Goal: Task Accomplishment & Management: Manage account settings

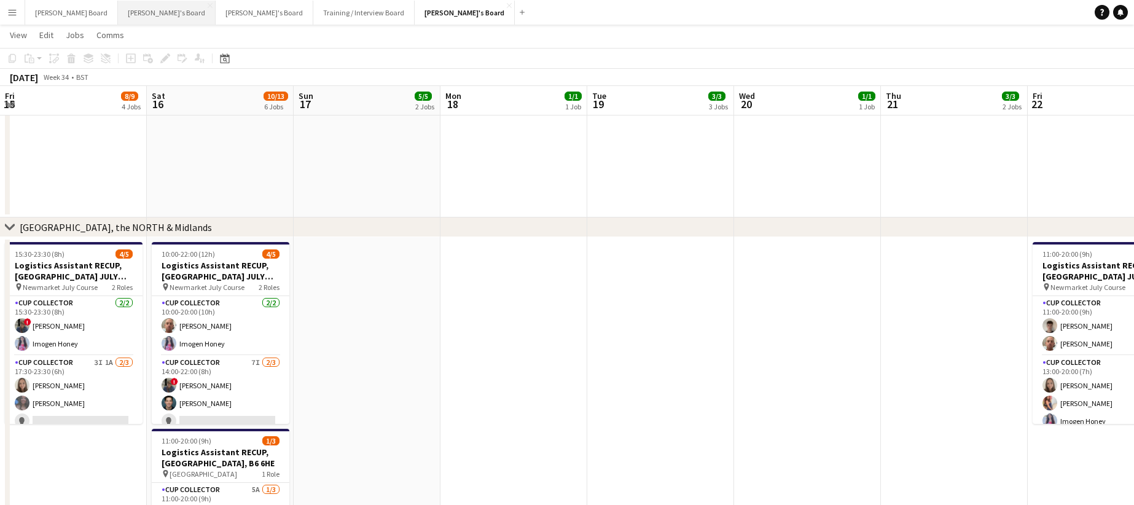
scroll to position [82, 0]
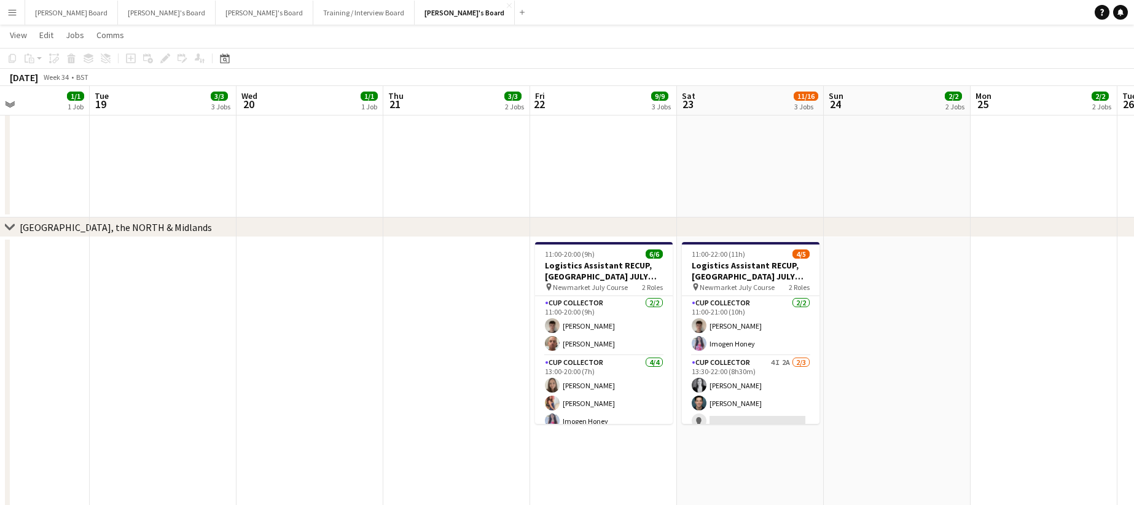
drag, startPoint x: 756, startPoint y: 404, endPoint x: 832, endPoint y: 300, distance: 129.2
click at [756, 403] on app-card-role "CUP COLLECTOR 4I 2A [DATE] 13:30-22:00 (8h30m) [PERSON_NAME] [PERSON_NAME] sing…" at bounding box center [751, 394] width 138 height 77
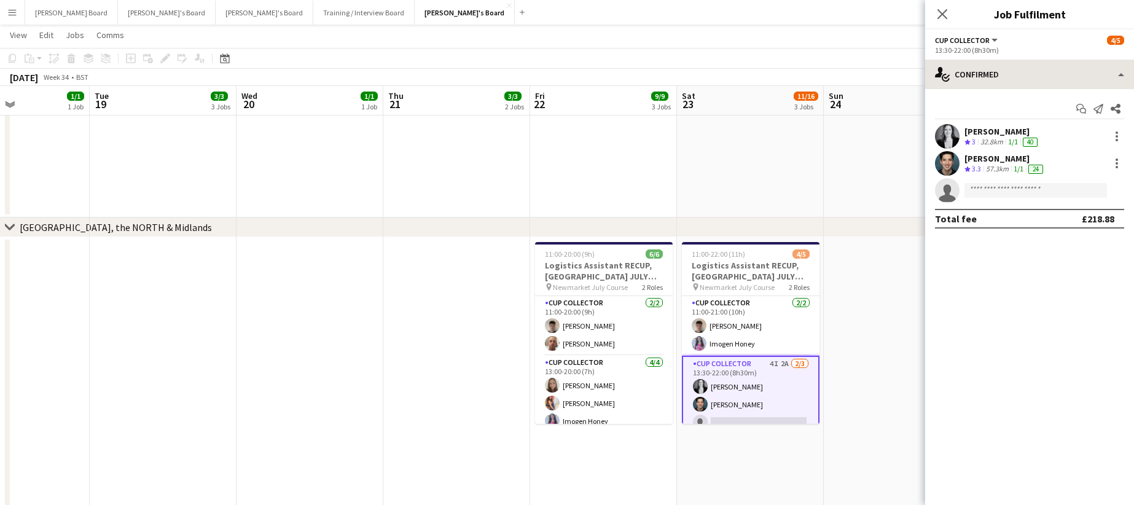
drag, startPoint x: 1031, startPoint y: 56, endPoint x: 1032, endPoint y: 78, distance: 21.5
click at [1031, 60] on div "CUP COLLECTOR All roles CUP COLLECTOR [DATE] 13:30-22:00 (8h30m) single-neutral…" at bounding box center [1029, 266] width 209 height 475
click at [1033, 90] on div "Start chat Send notification Share [PERSON_NAME] Crew rating 3 32.8km 1/1 40 [P…" at bounding box center [1029, 163] width 209 height 149
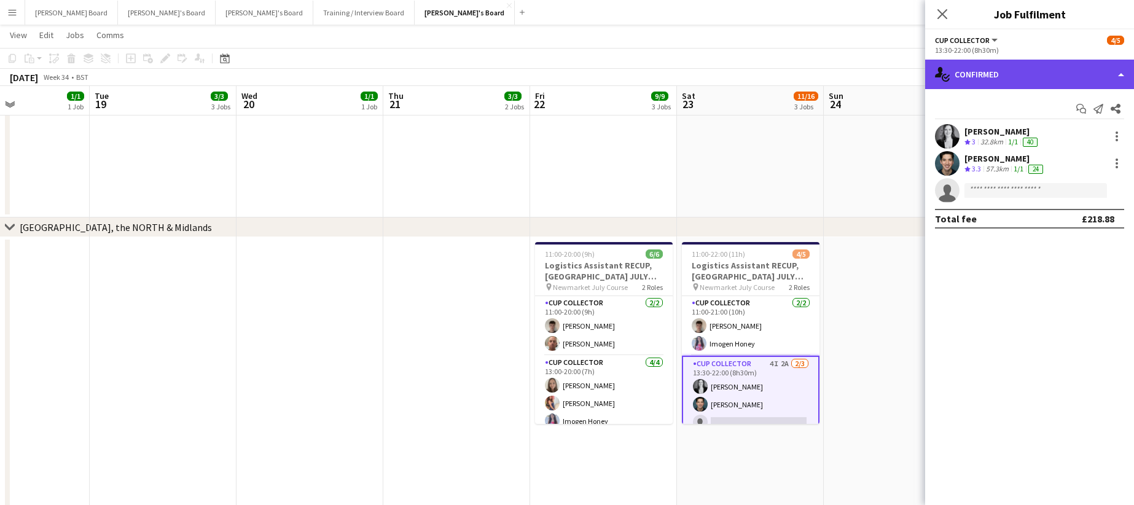
click at [1027, 79] on div "single-neutral-actions-check-2 Confirmed" at bounding box center [1029, 74] width 209 height 29
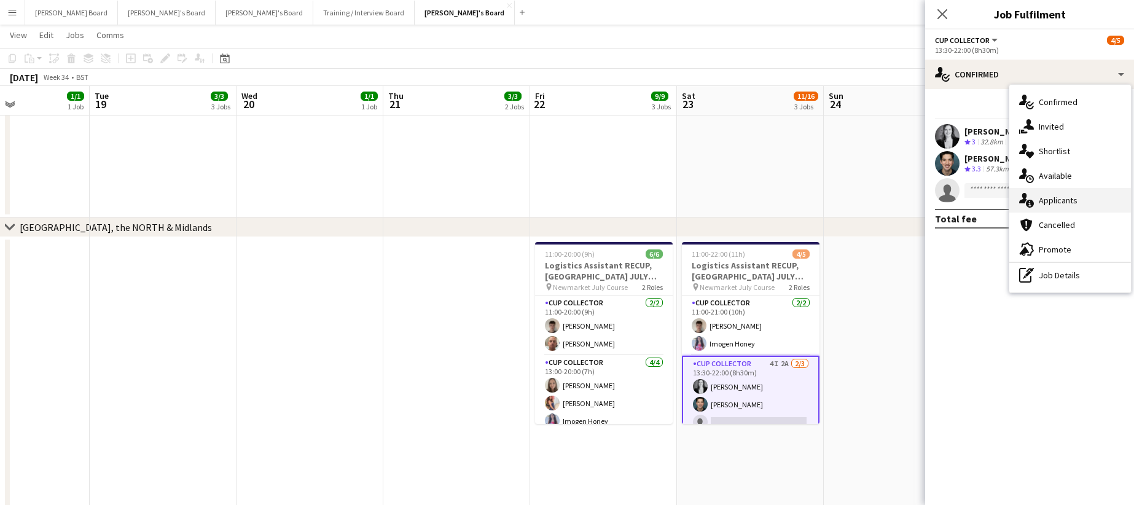
click at [1062, 207] on div "single-neutral-actions-information Applicants" at bounding box center [1070, 200] width 122 height 25
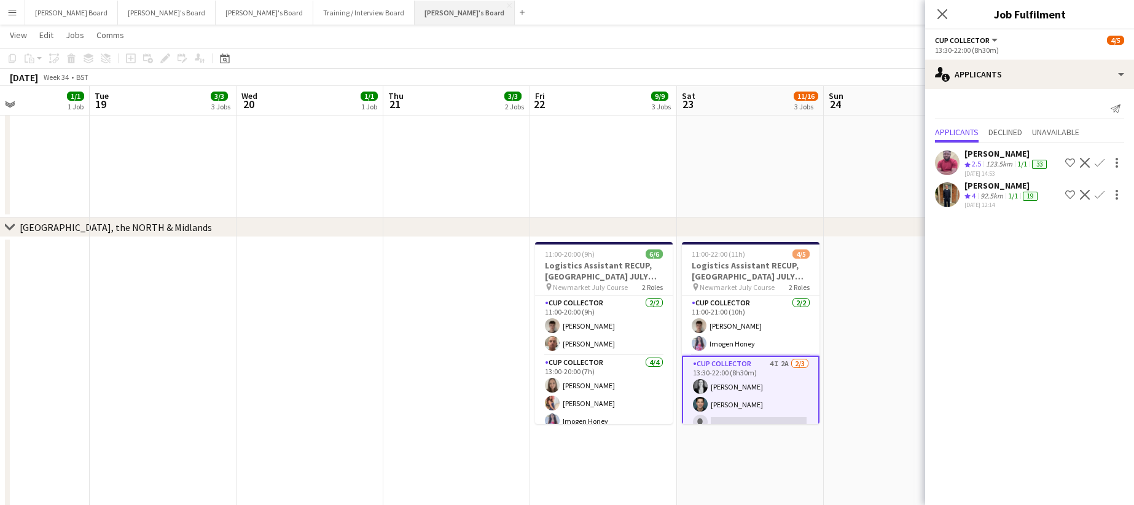
click at [415, 12] on button "[PERSON_NAME]'s Board Close" at bounding box center [465, 13] width 100 height 24
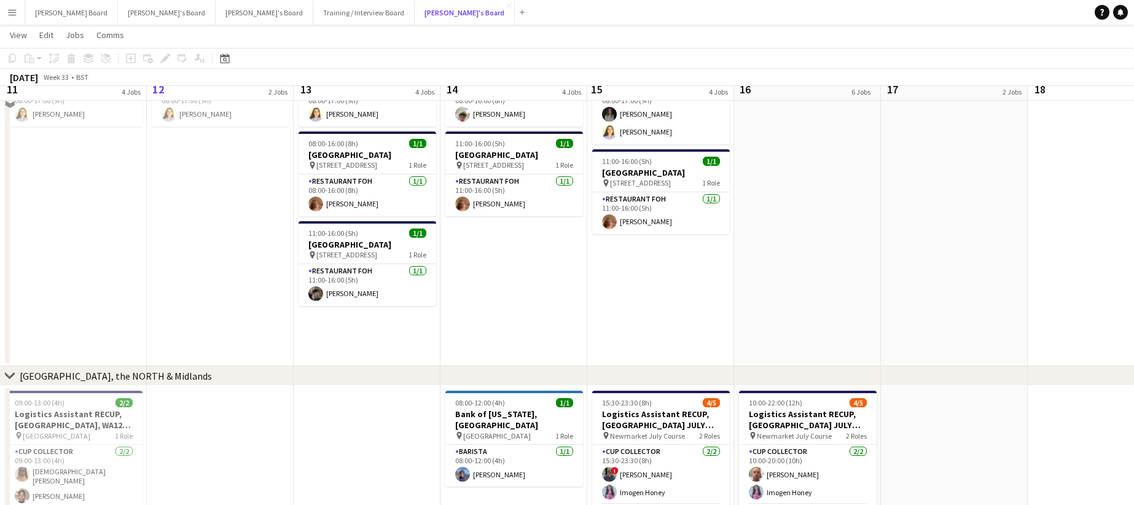
scroll to position [901, 0]
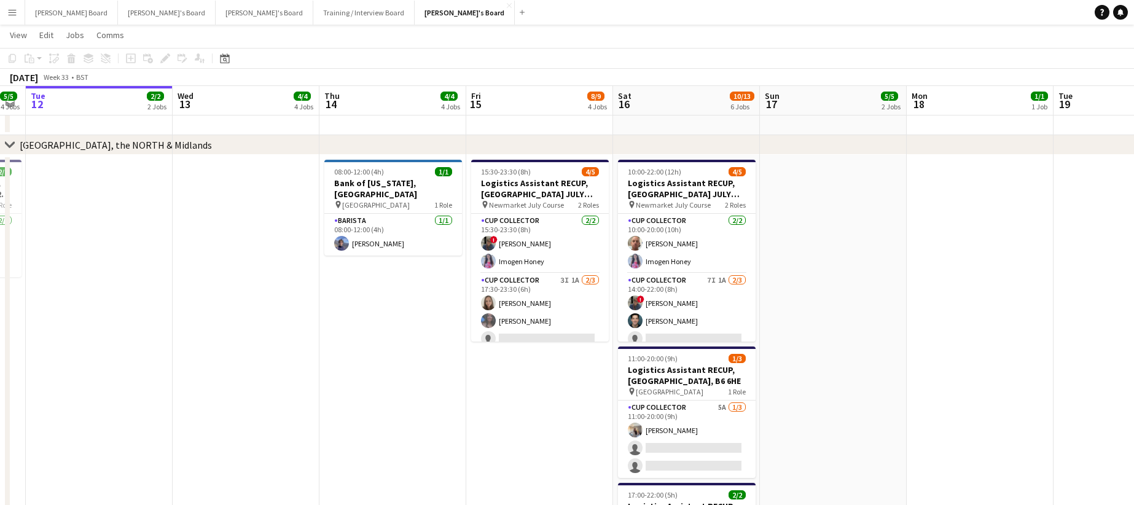
drag, startPoint x: 867, startPoint y: 334, endPoint x: 747, endPoint y: 329, distance: 119.9
click at [752, 330] on app-calendar-viewport "Sat 9 18/18 6 Jobs Sun 10 15/15 6 Jobs Mon 11 5/5 4 Jobs Tue 12 2/2 2 Jobs Wed …" at bounding box center [567, 74] width 1134 height 1855
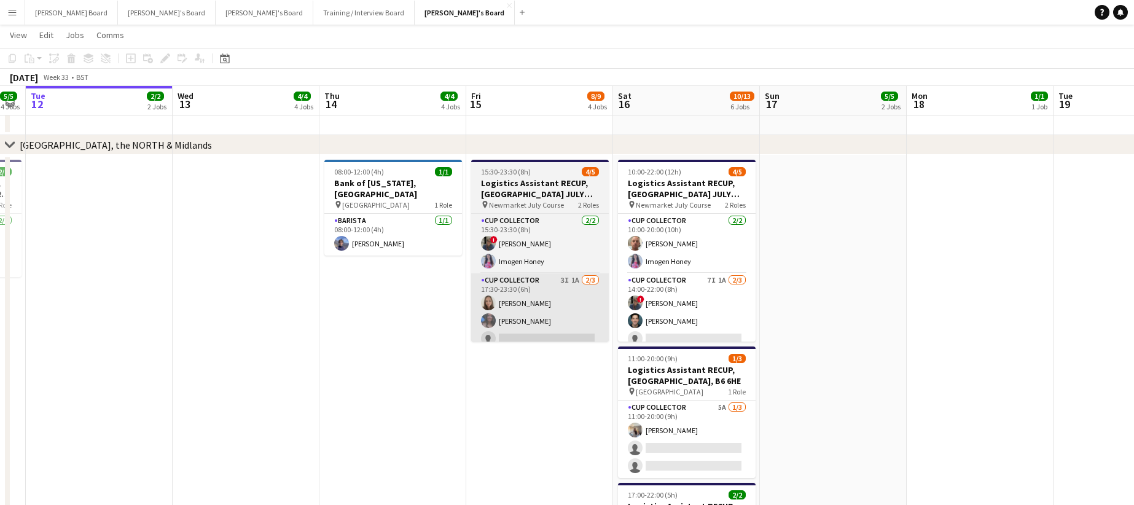
scroll to position [0, 427]
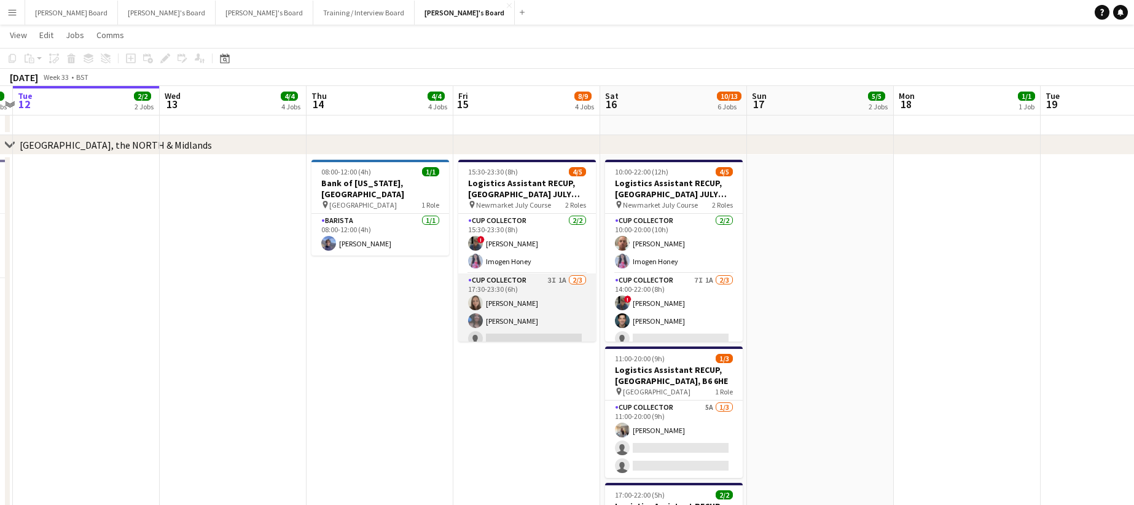
click at [518, 283] on app-card-role "CUP COLLECTOR 3I 1A [DATE] 17:30-23:30 (6h) [PERSON_NAME] [PERSON_NAME] single-…" at bounding box center [527, 311] width 138 height 77
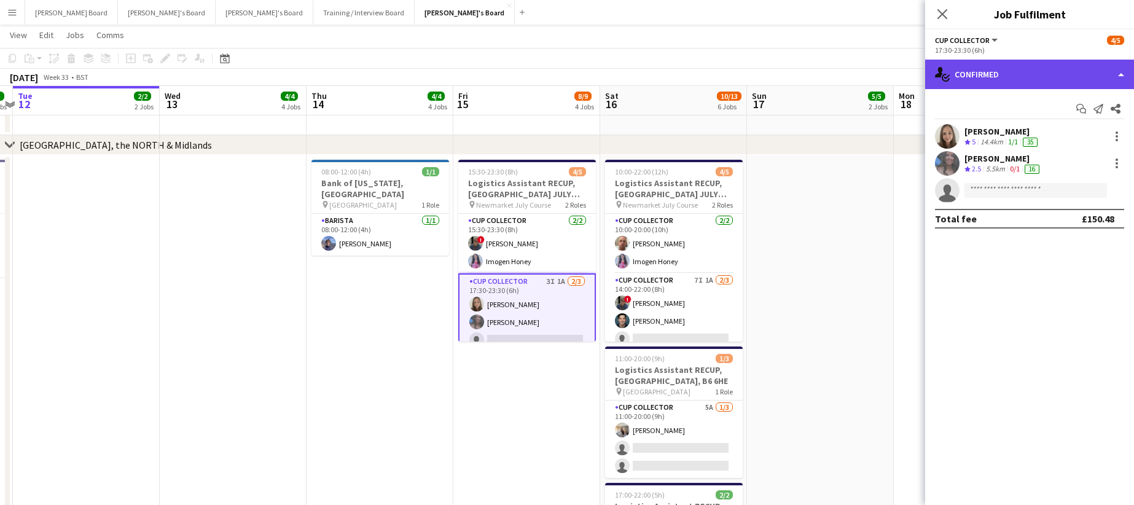
click at [975, 82] on div "single-neutral-actions-check-2 Confirmed" at bounding box center [1029, 74] width 209 height 29
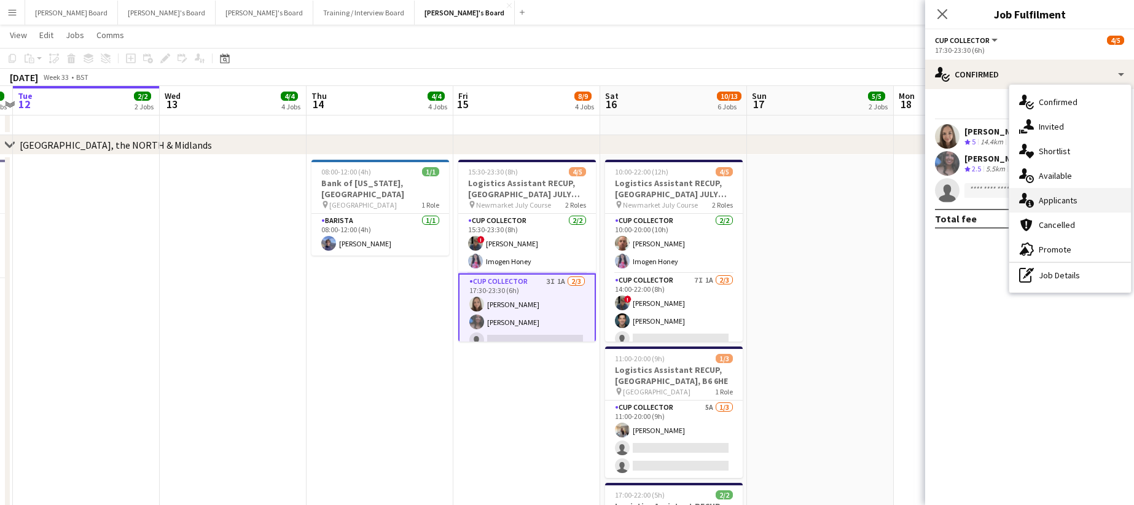
click at [1061, 206] on div "single-neutral-actions-information Applicants" at bounding box center [1070, 200] width 122 height 25
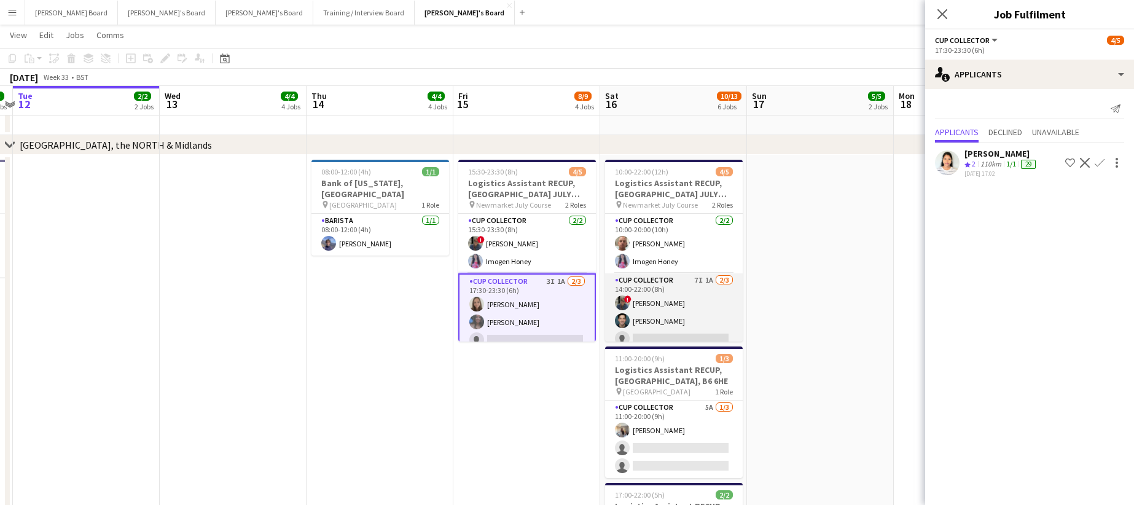
click at [682, 314] on app-card-role "CUP COLLECTOR 7I 1A [DATE] 14:00-22:00 (8h) ! [PERSON_NAME] [PERSON_NAME] singl…" at bounding box center [674, 311] width 138 height 77
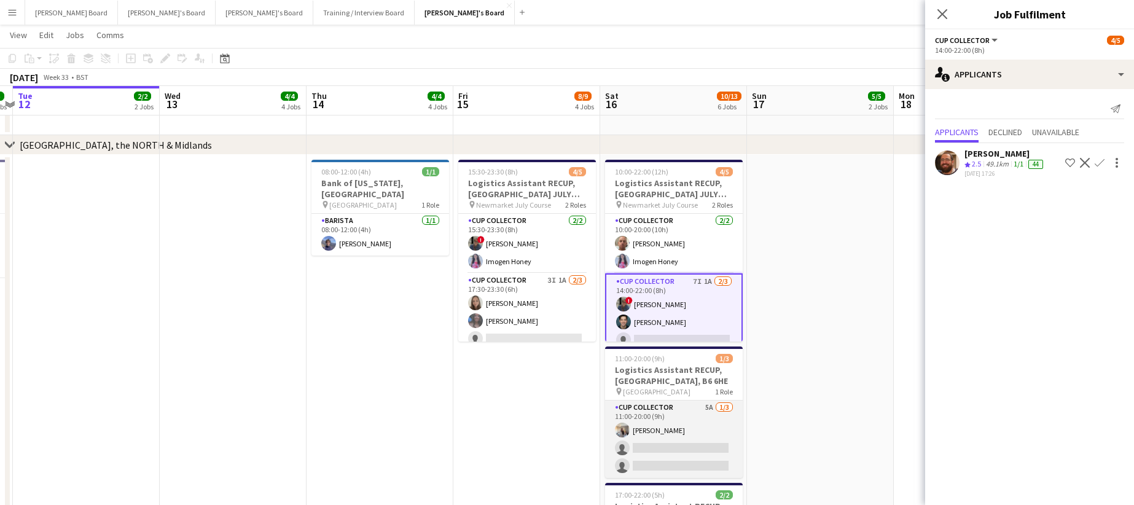
click at [685, 437] on app-card-role "CUP COLLECTOR 5A [DATE] 11:00-20:00 (9h) [PERSON_NAME] single-neutral-actions s…" at bounding box center [674, 438] width 138 height 77
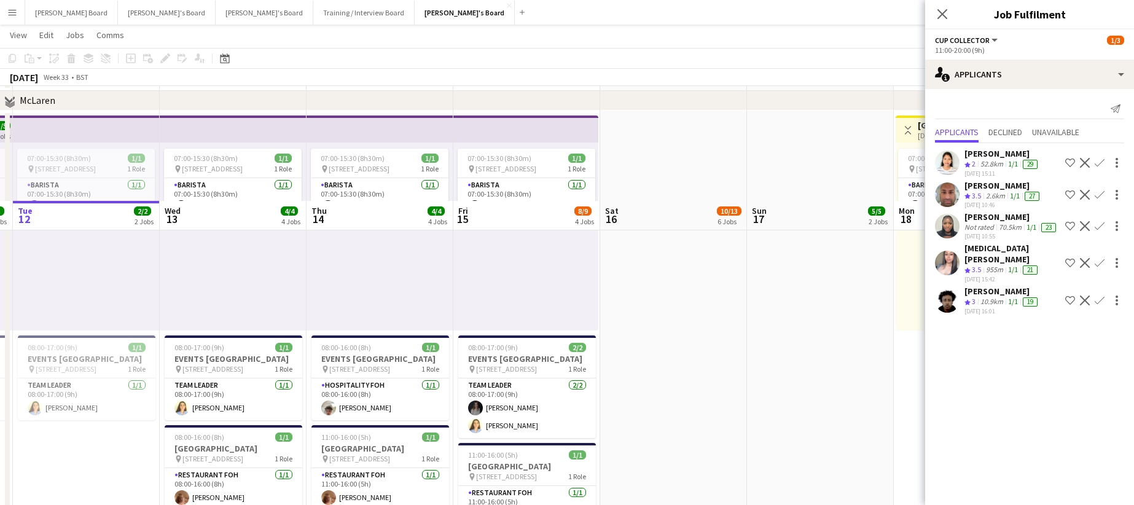
scroll to position [491, 0]
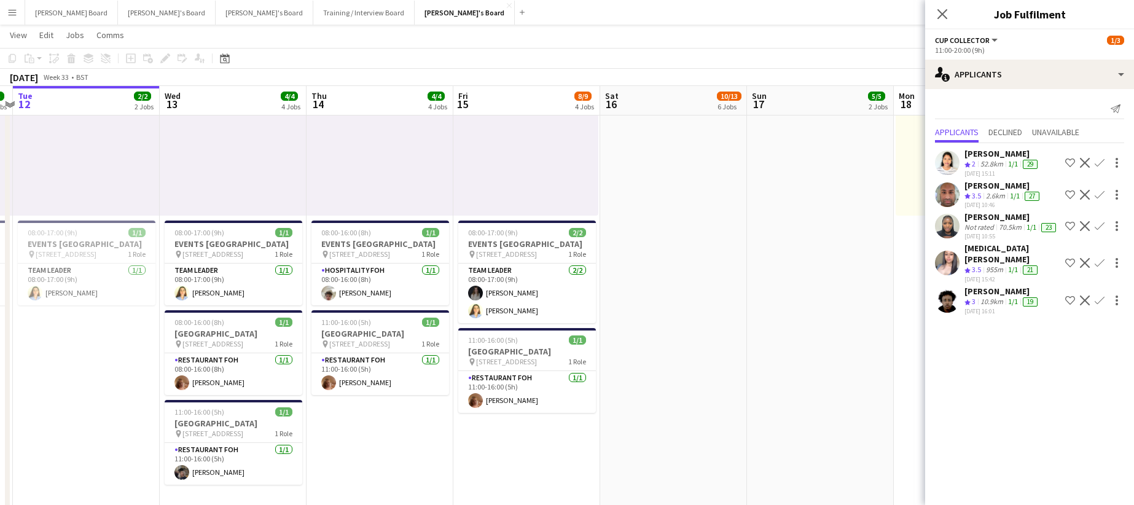
click at [733, 270] on app-date-cell at bounding box center [673, 271] width 147 height 550
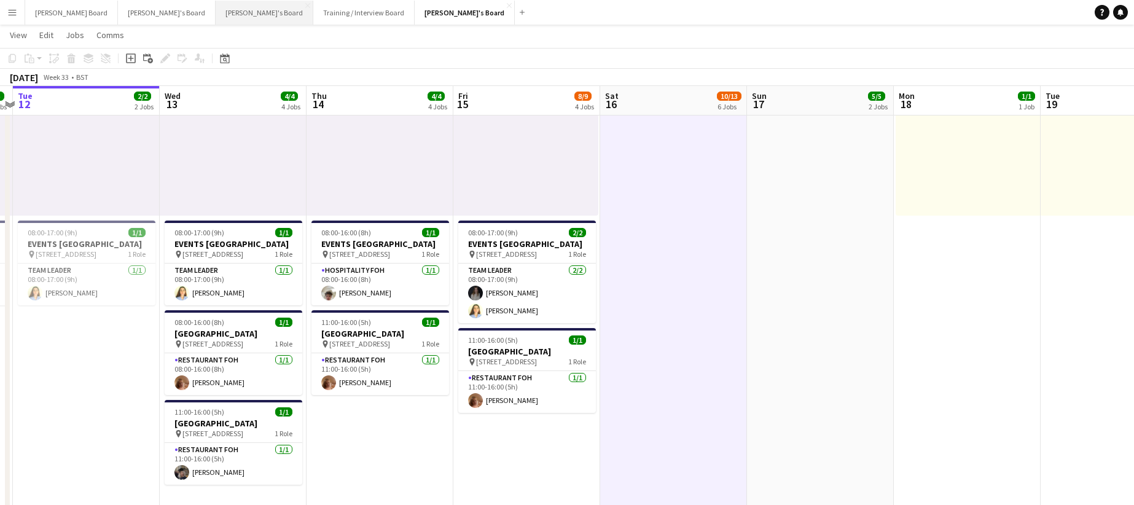
click at [216, 12] on button "[PERSON_NAME]'s Board Close" at bounding box center [265, 13] width 98 height 24
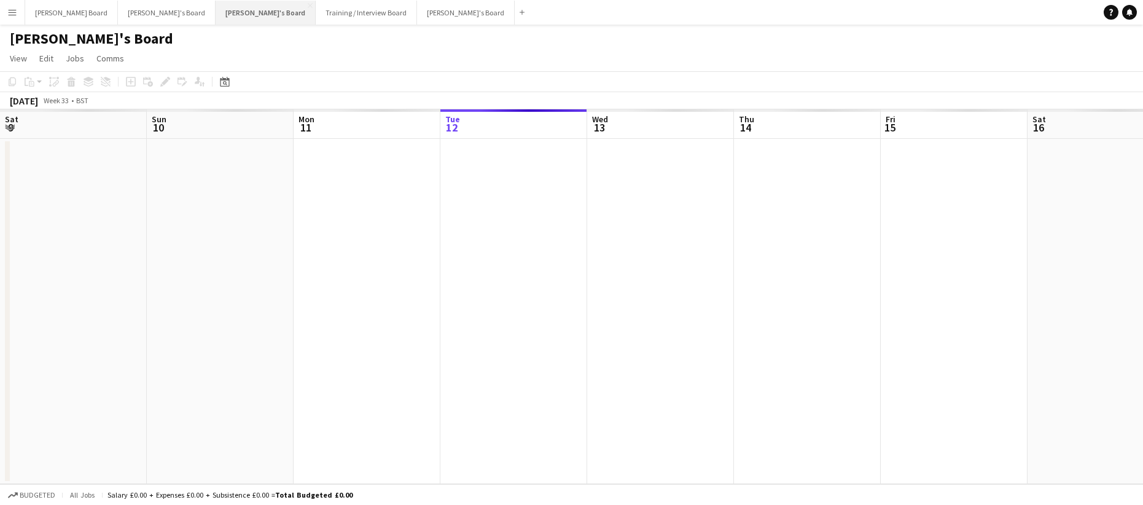
scroll to position [0, 294]
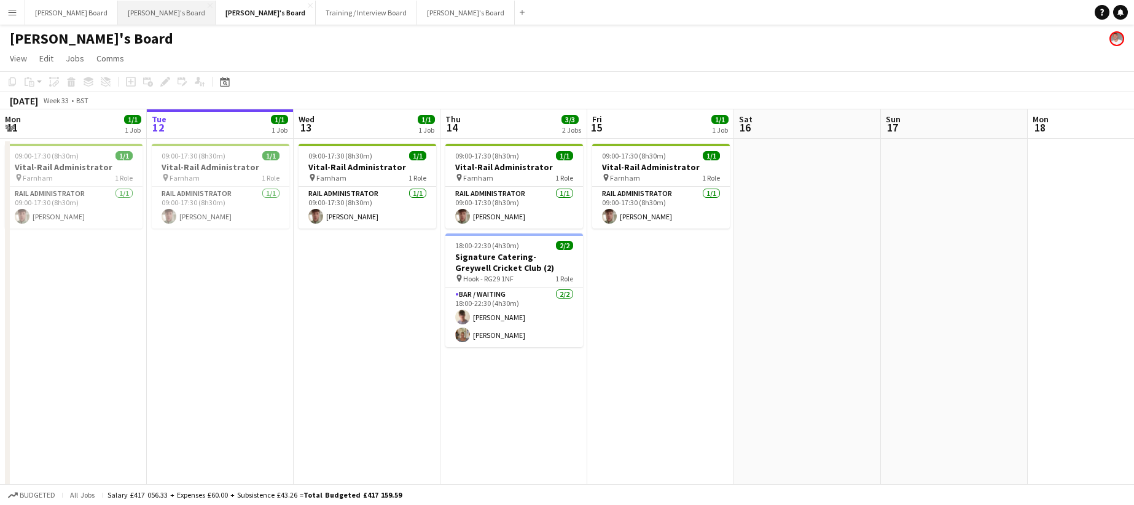
drag, startPoint x: 102, startPoint y: 9, endPoint x: 88, endPoint y: 9, distance: 14.1
click at [118, 9] on button "[PERSON_NAME]'s Board Close" at bounding box center [167, 13] width 98 height 24
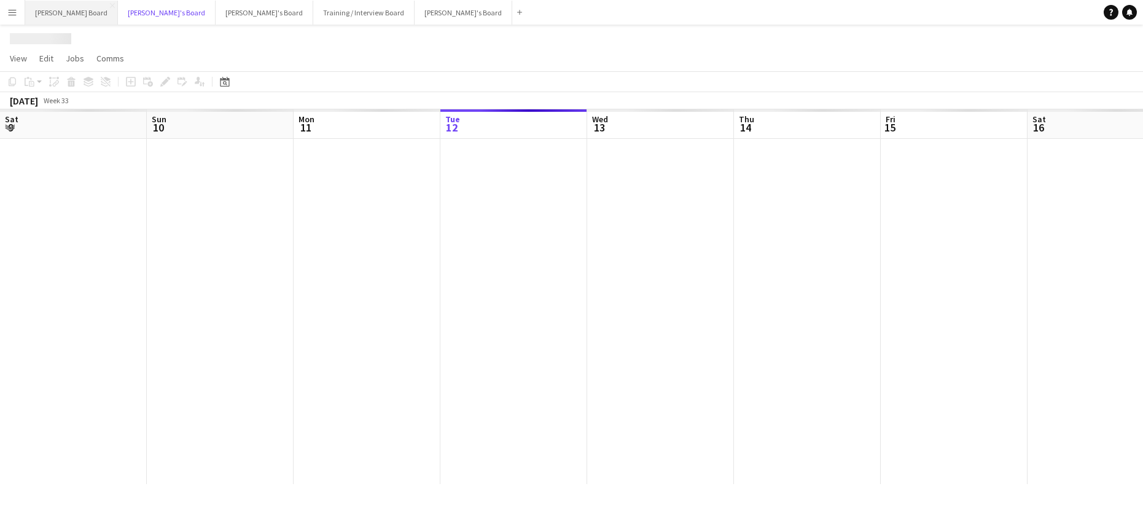
scroll to position [0, 294]
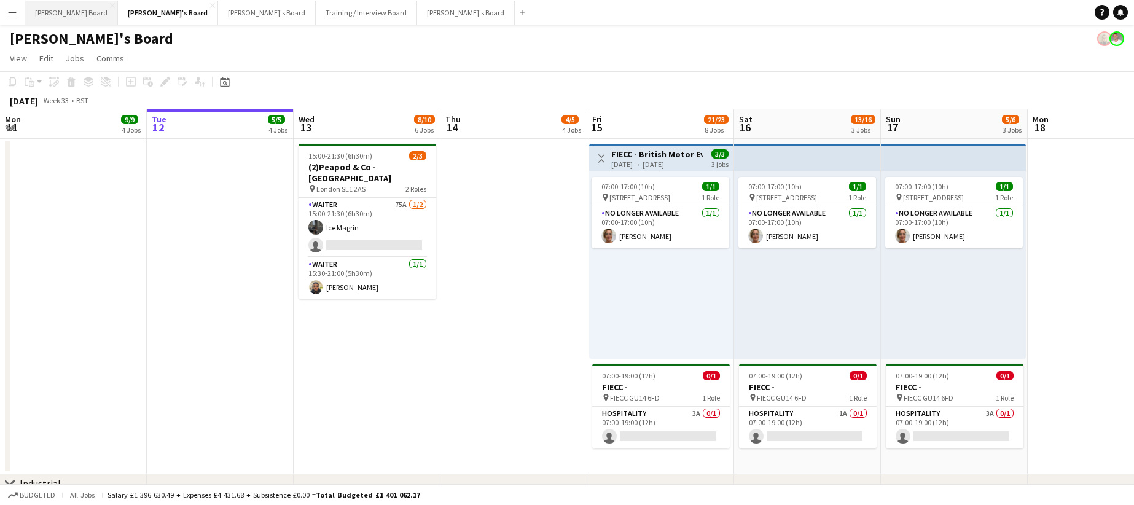
click at [48, 9] on button "[PERSON_NAME] Board Close" at bounding box center [71, 13] width 93 height 24
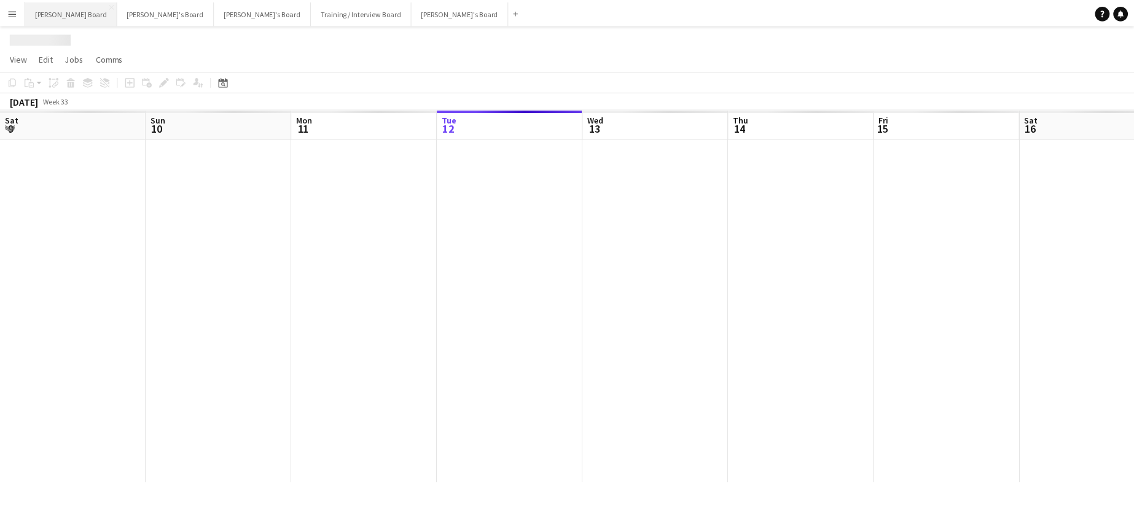
scroll to position [0, 294]
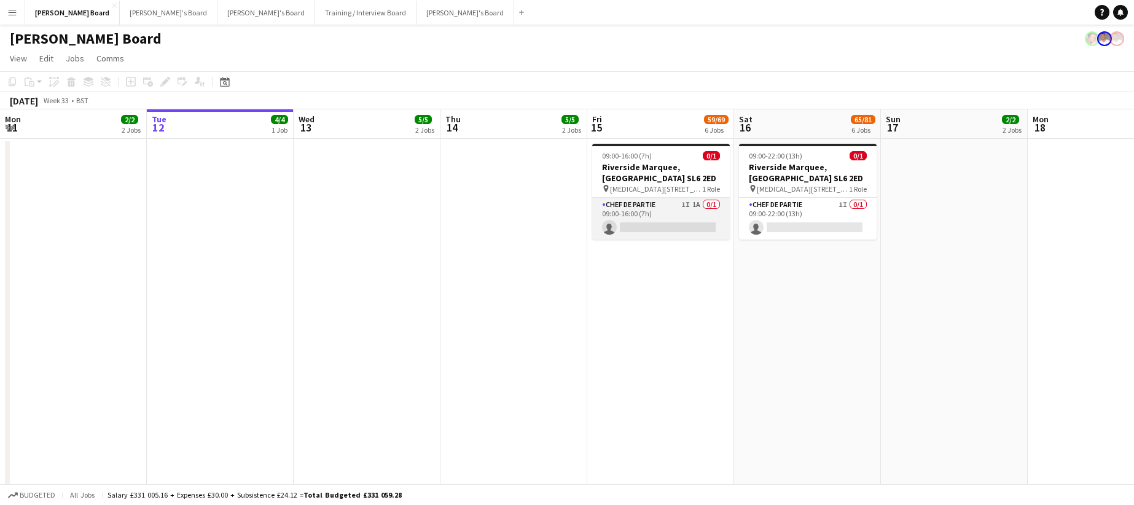
click at [678, 222] on app-card-role "Chef de Partie 1I 1A 0/1 09:00-16:00 (7h) single-neutral-actions" at bounding box center [661, 219] width 138 height 42
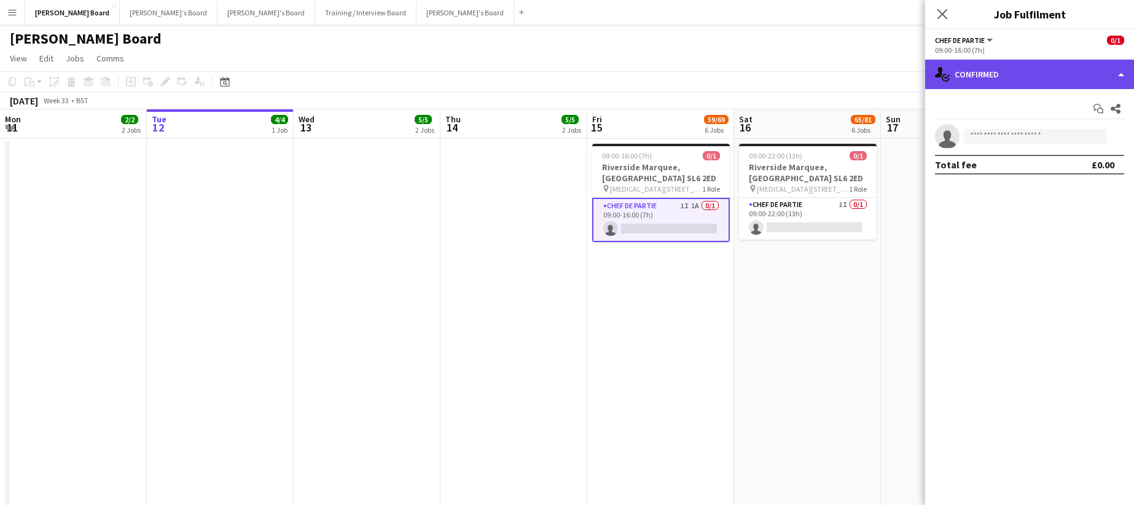
click at [1031, 74] on div "single-neutral-actions-check-2 Confirmed" at bounding box center [1029, 74] width 209 height 29
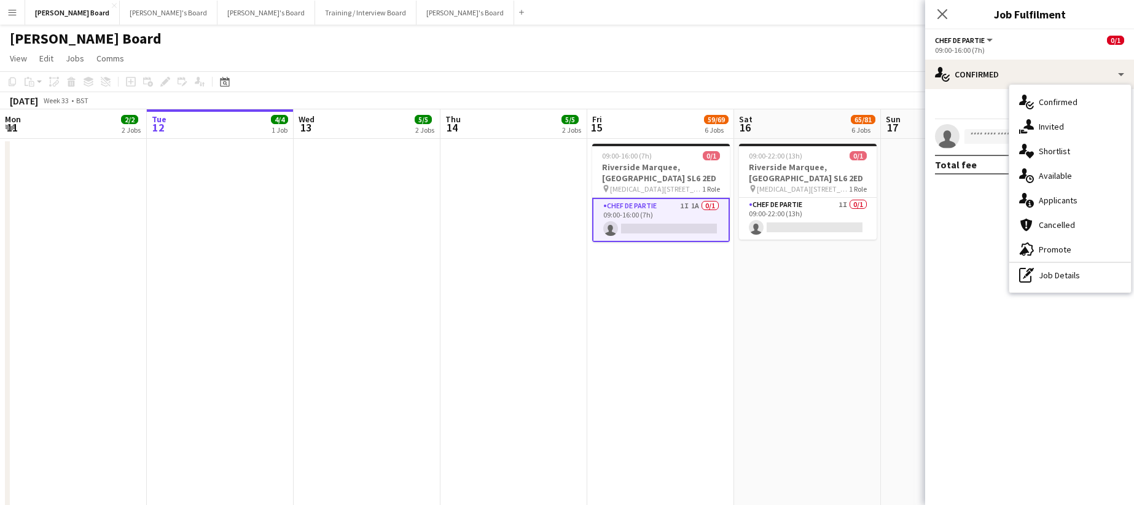
click at [1051, 198] on div "single-neutral-actions-information Applicants" at bounding box center [1070, 200] width 122 height 25
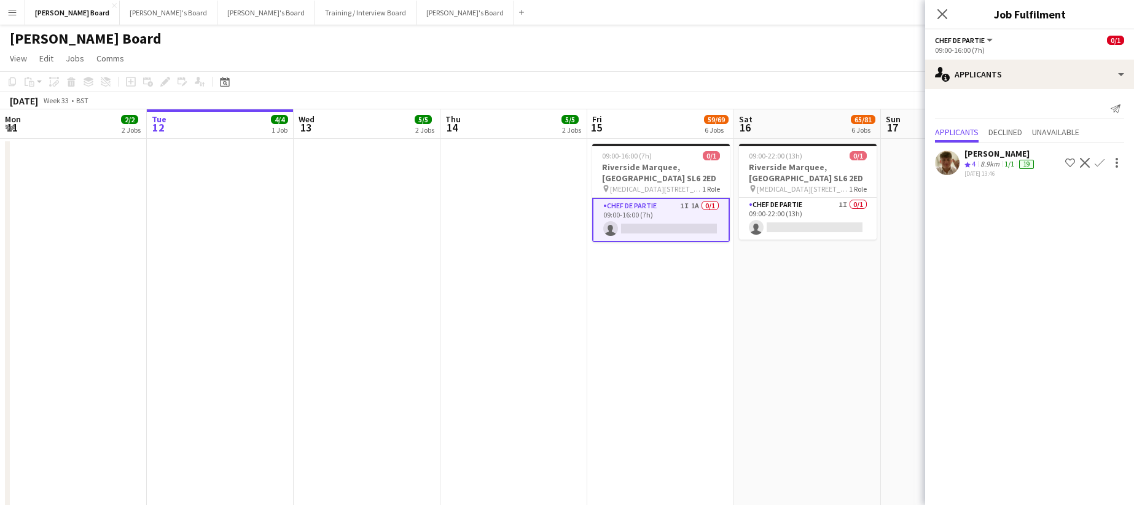
click at [1002, 167] on div "8.9km" at bounding box center [990, 164] width 24 height 10
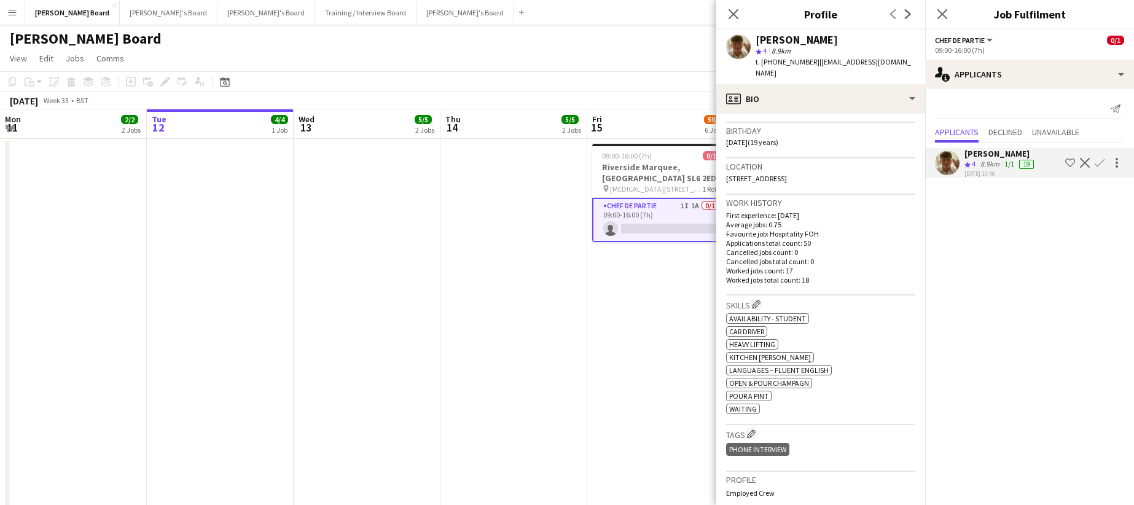
scroll to position [246, 0]
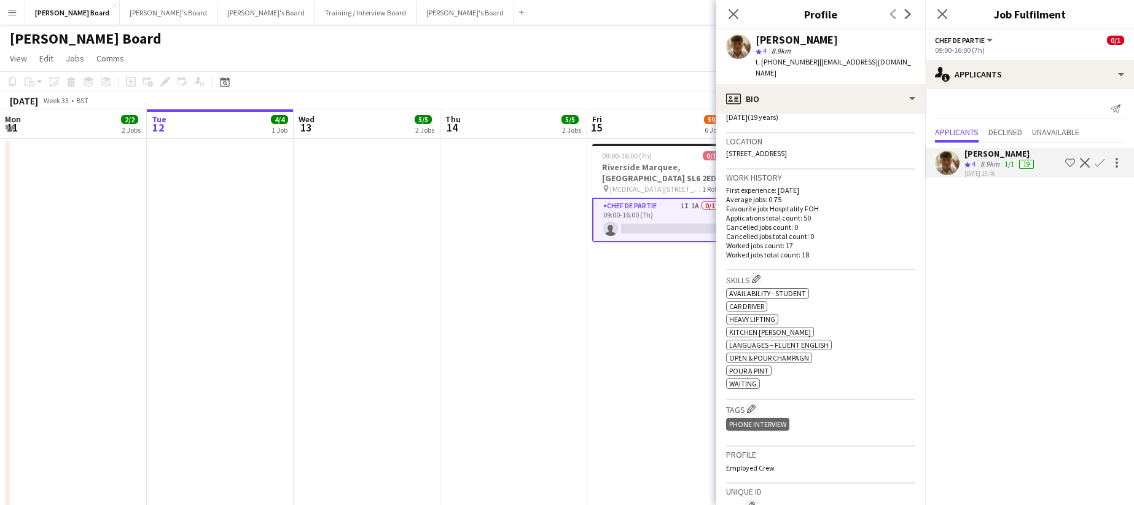
click at [1086, 163] on app-icon "Decline" at bounding box center [1085, 163] width 10 height 10
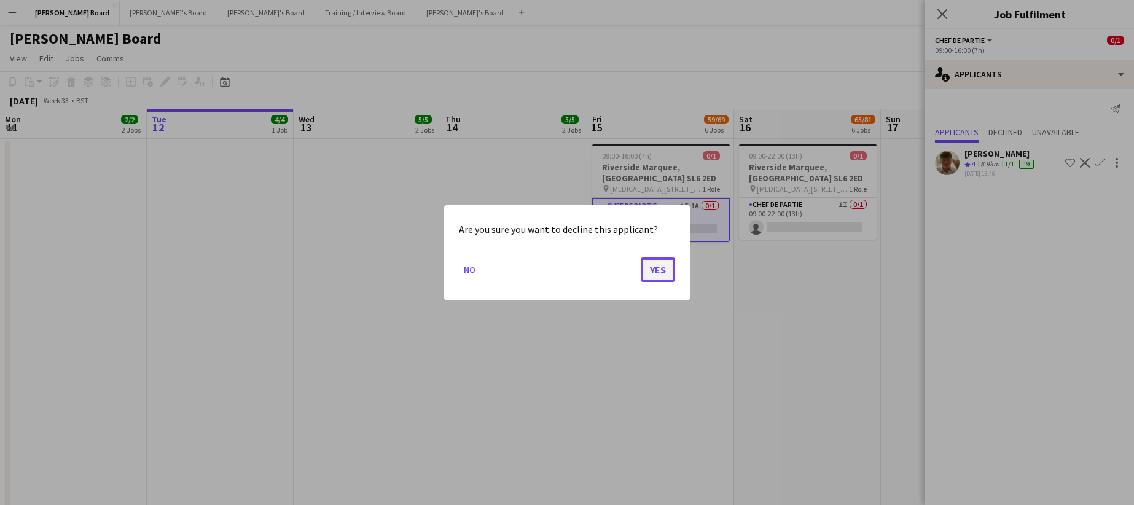
click at [657, 271] on button "Yes" at bounding box center [658, 269] width 34 height 25
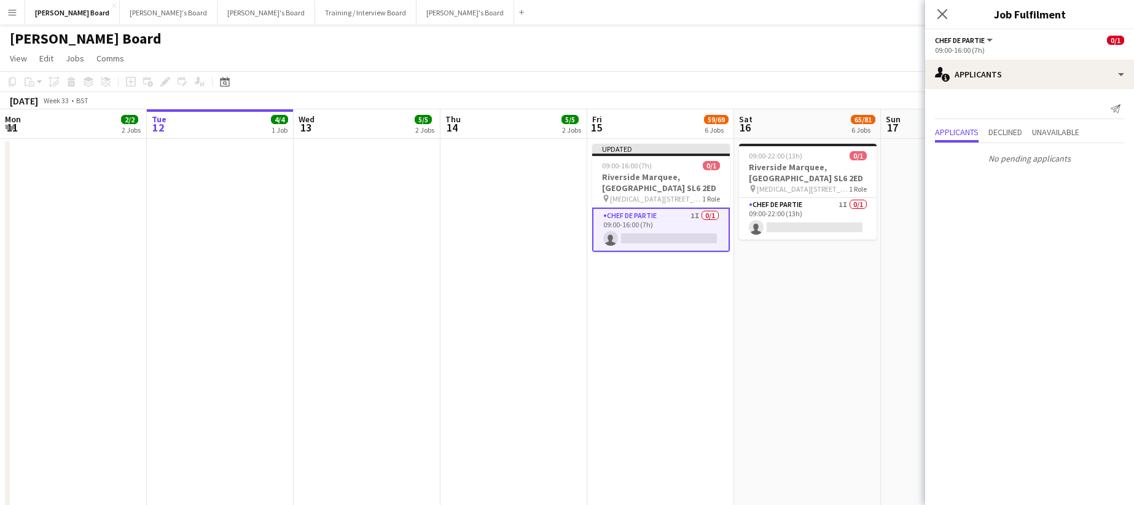
click at [715, 294] on app-date-cell "Updated 09:00-16:00 (7h) 0/[STREET_ADDRESS][MEDICAL_DATA] pin [MEDICAL_DATA], S…" at bounding box center [660, 328] width 147 height 378
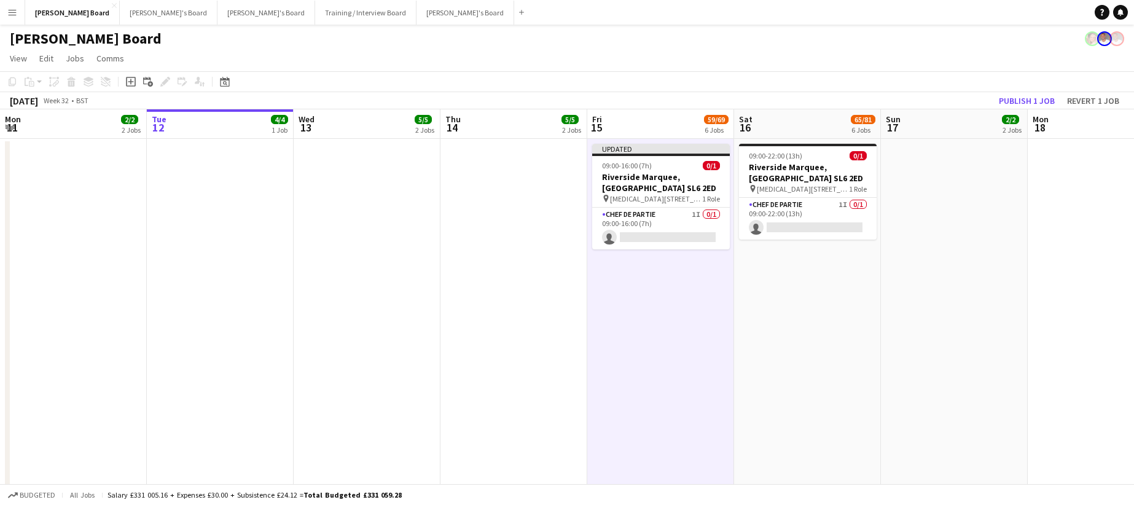
scroll to position [0, 293]
click at [1038, 92] on app-toolbar "Copy Paste Paste Ctrl+V Paste with crew Ctrl+Shift+V Paste linked Job [GEOGRAPH…" at bounding box center [567, 81] width 1134 height 21
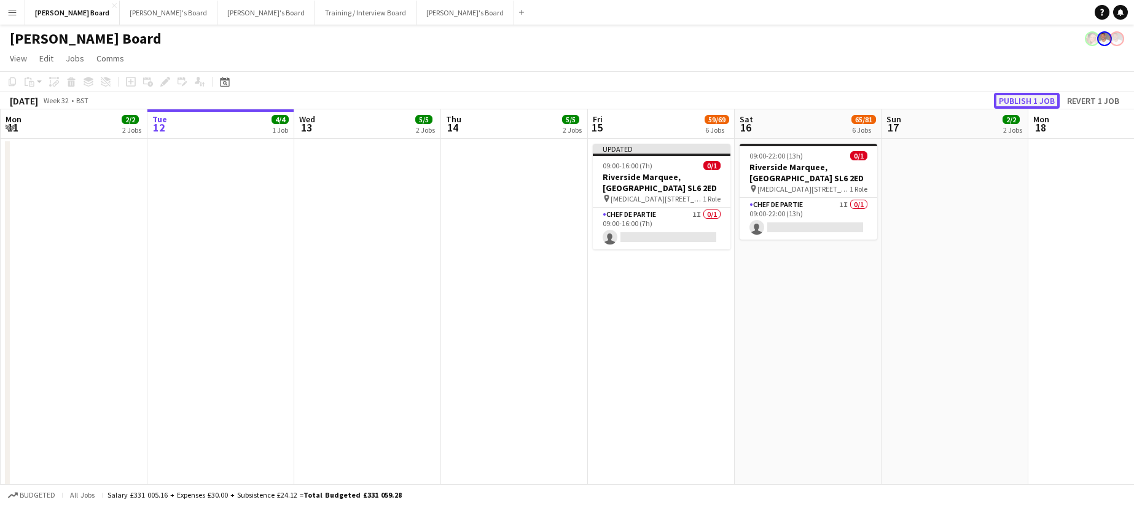
click at [1035, 96] on button "Publish 1 job" at bounding box center [1027, 101] width 66 height 16
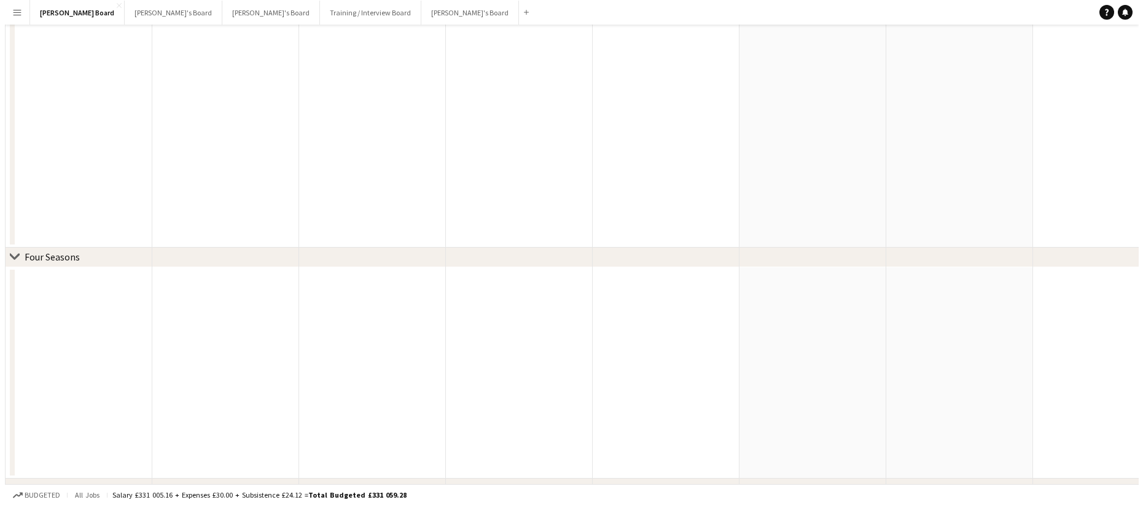
scroll to position [0, 0]
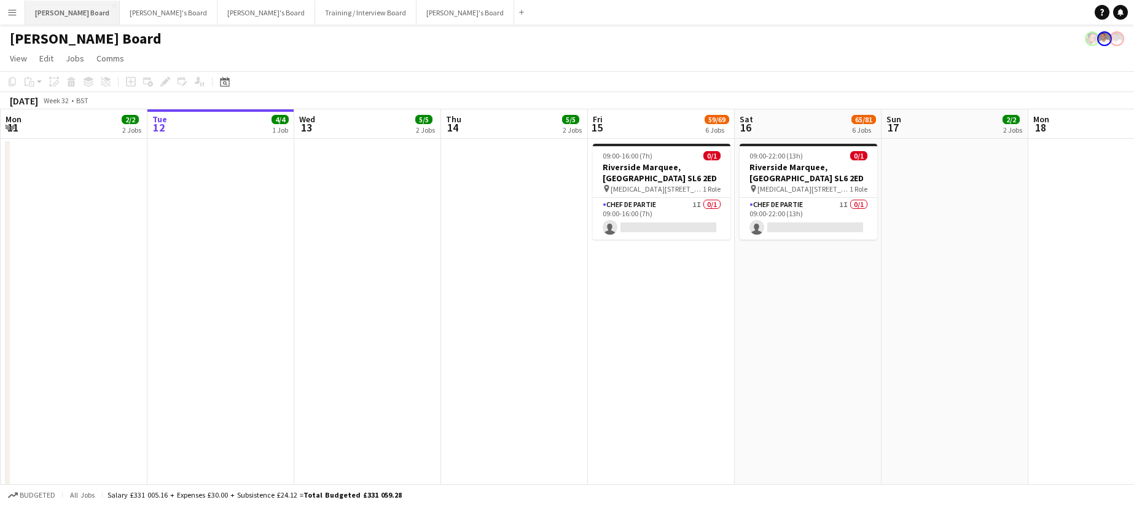
click at [64, 9] on button "[PERSON_NAME] Board Close" at bounding box center [72, 13] width 95 height 24
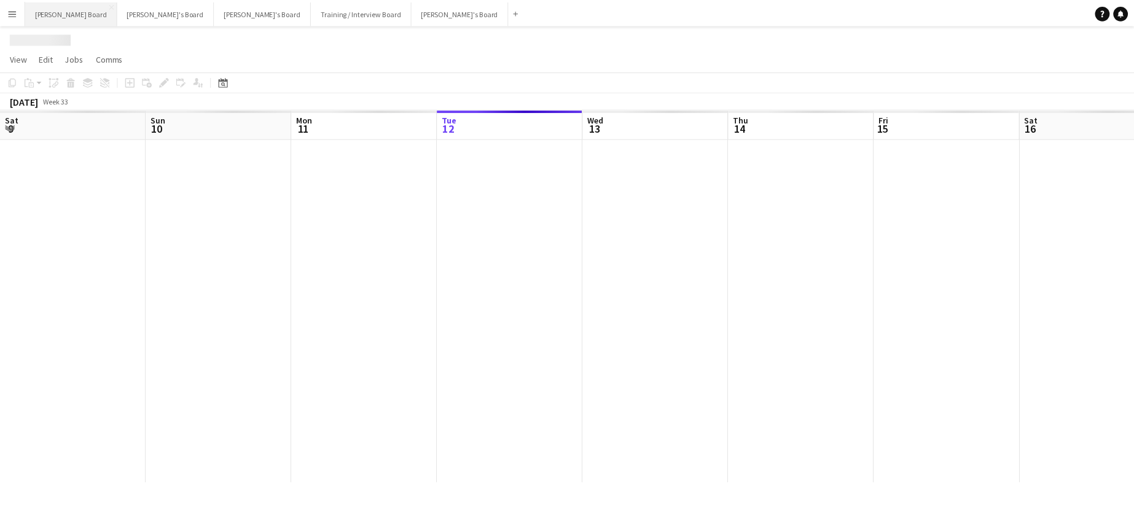
scroll to position [0, 294]
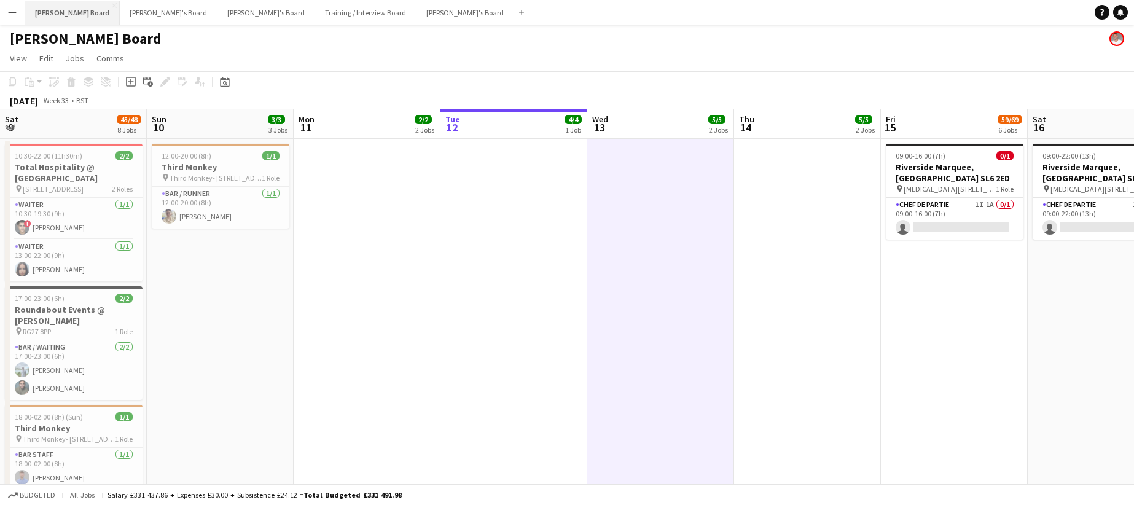
scroll to position [0, 294]
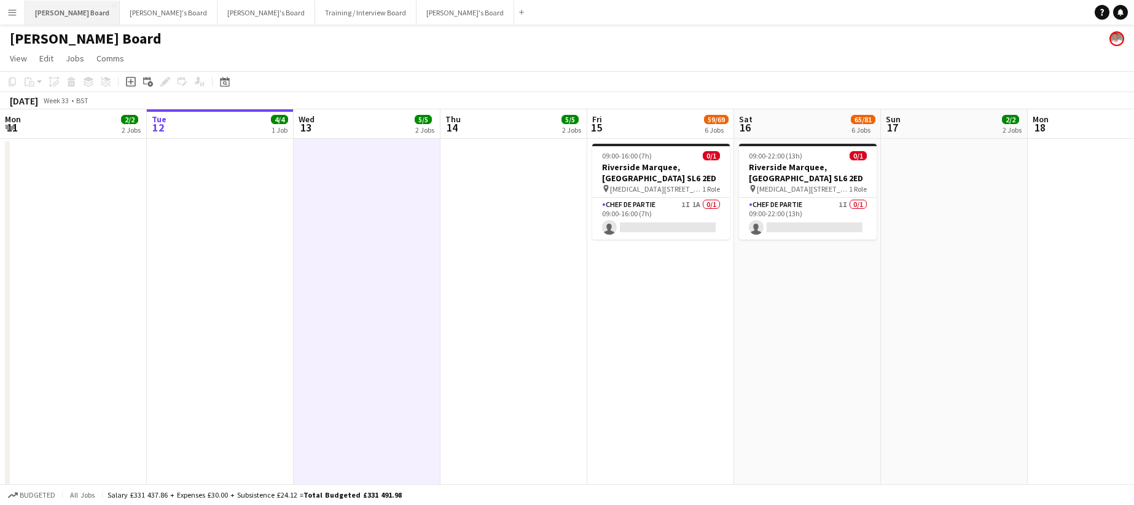
click at [68, 14] on button "[PERSON_NAME] Board Close" at bounding box center [72, 13] width 95 height 24
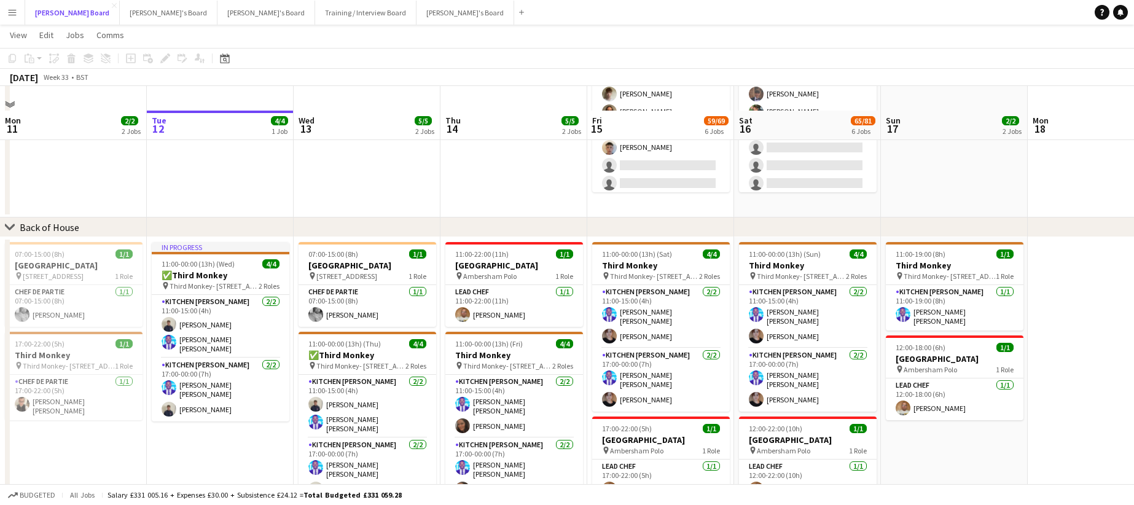
scroll to position [1003, 0]
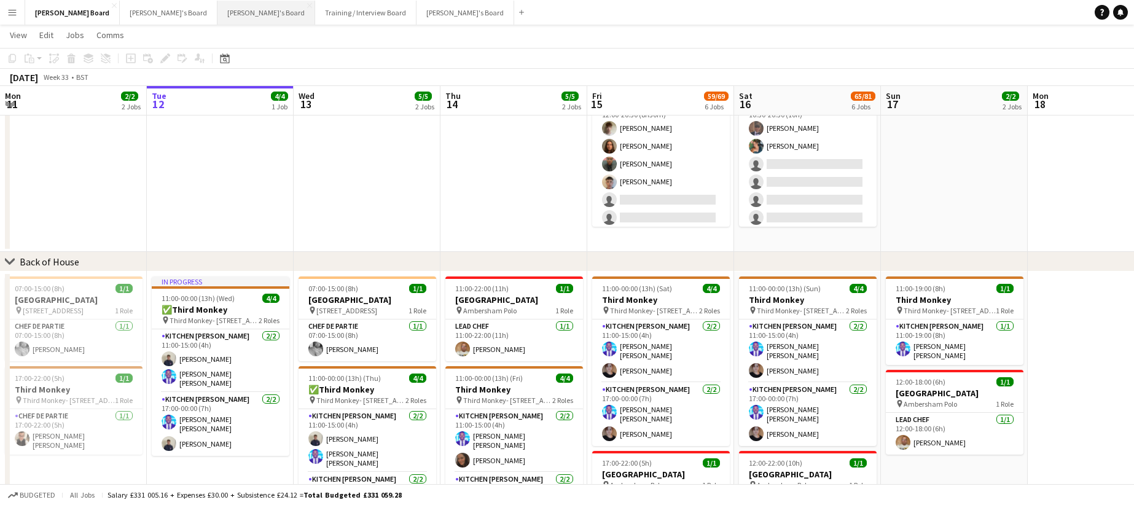
click at [217, 16] on button "[PERSON_NAME]'s Board Close" at bounding box center [266, 13] width 98 height 24
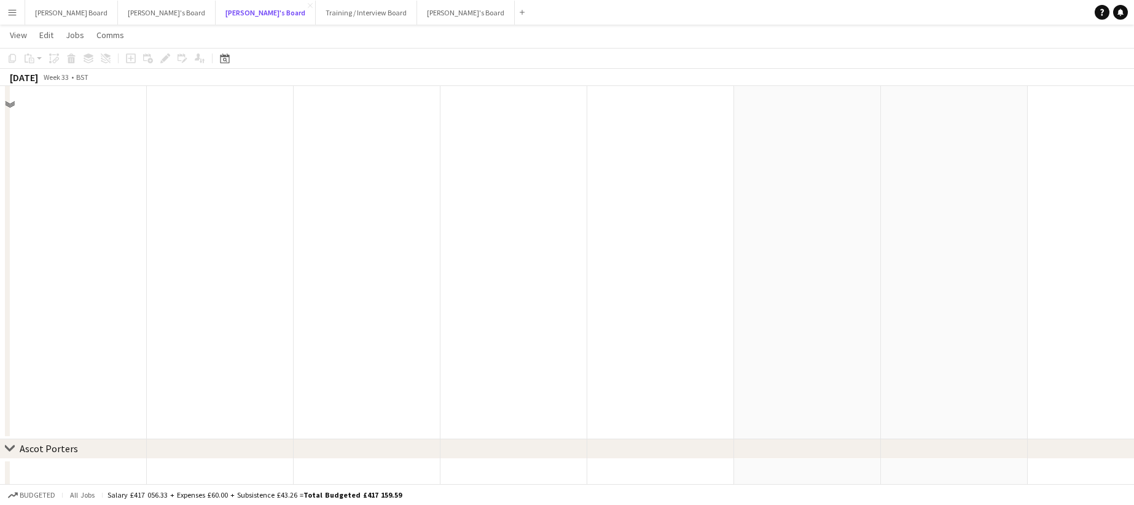
scroll to position [636, 0]
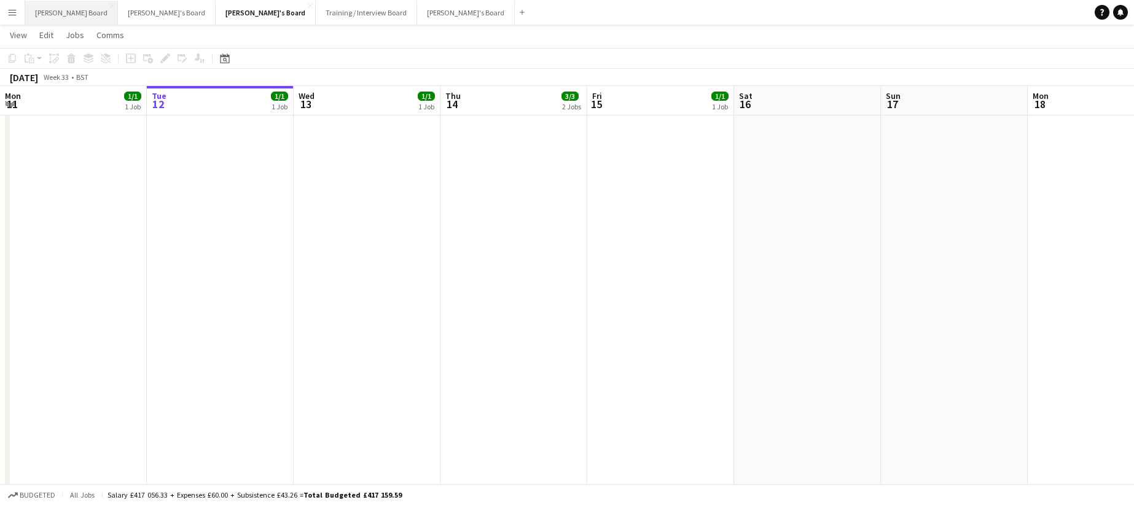
click at [63, 15] on button "[PERSON_NAME] Board Close" at bounding box center [71, 13] width 93 height 24
